Goal: Register for event/course

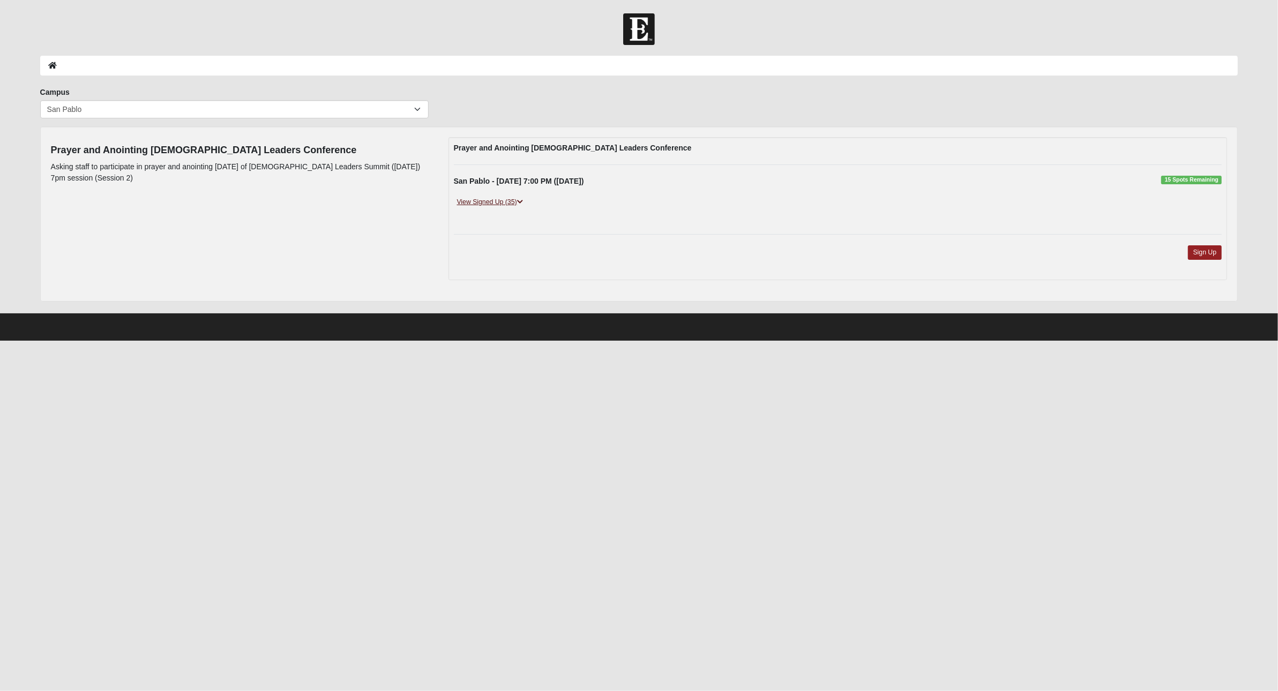
click at [498, 204] on link "View Signed Up (35)" at bounding box center [490, 202] width 72 height 11
